Goal: Transaction & Acquisition: Download file/media

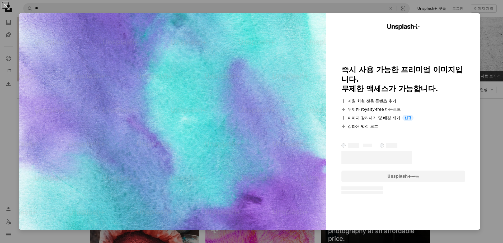
scroll to position [1330, 0]
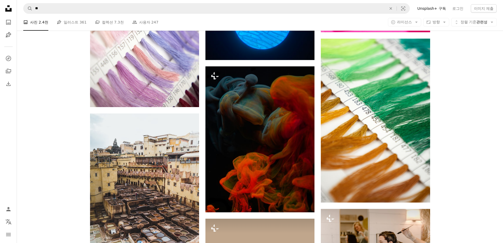
scroll to position [3837, 0]
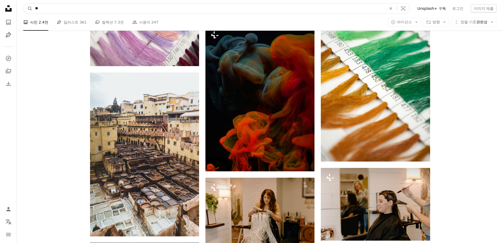
click at [127, 10] on input "**" at bounding box center [208, 8] width 352 height 10
type input "**"
click button "A magnifying glass" at bounding box center [27, 8] width 9 height 10
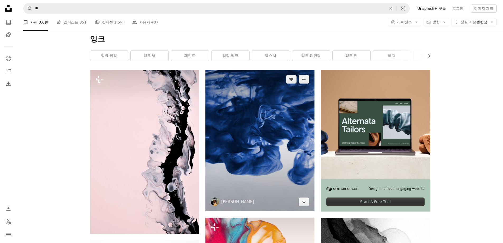
scroll to position [106, 0]
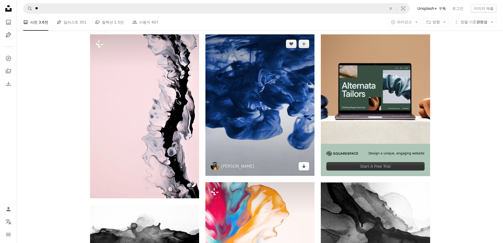
click at [305, 168] on icon "Arrow pointing down" at bounding box center [304, 166] width 4 height 6
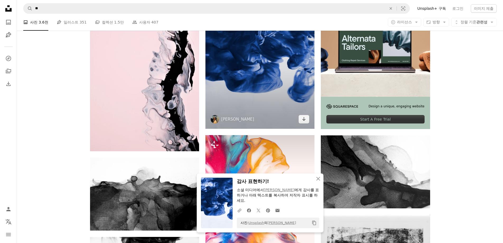
scroll to position [238, 0]
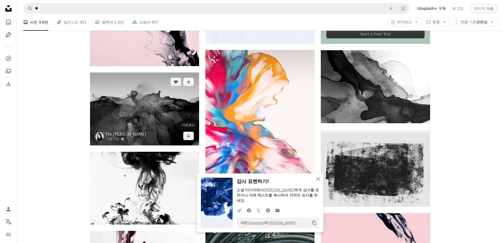
drag, startPoint x: 189, startPoint y: 136, endPoint x: 173, endPoint y: 141, distance: 16.7
click at [189, 136] on icon "Arrow pointing down" at bounding box center [188, 135] width 4 height 6
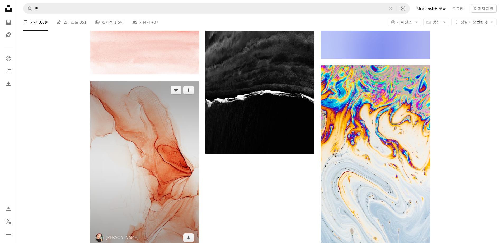
scroll to position [765, 0]
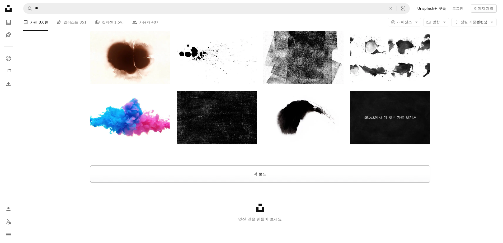
click at [259, 174] on button "더 로드" at bounding box center [260, 173] width 340 height 17
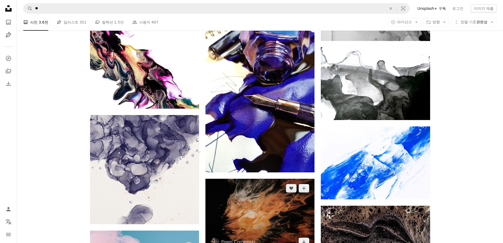
scroll to position [1538, 0]
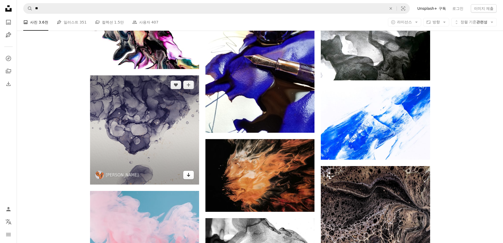
click at [190, 173] on icon "Arrow pointing down" at bounding box center [188, 174] width 4 height 6
